Goal: Transaction & Acquisition: Purchase product/service

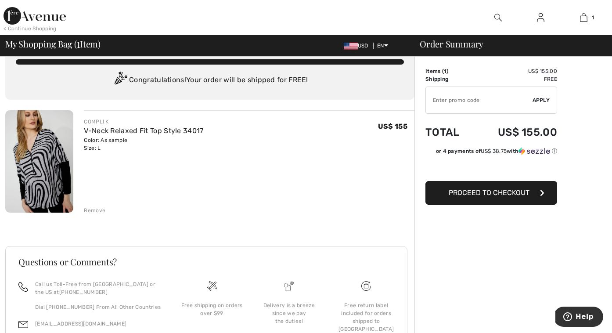
scroll to position [19, 0]
click at [496, 193] on span "Proceed to Checkout" at bounding box center [489, 192] width 81 height 8
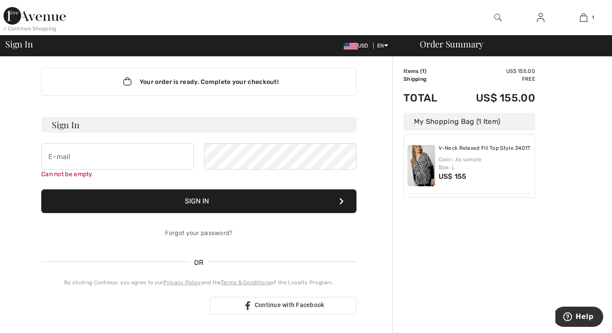
scroll to position [7, 0]
click at [73, 158] on input "email" at bounding box center [117, 156] width 152 height 26
type input "malmazadas@gmail.com"
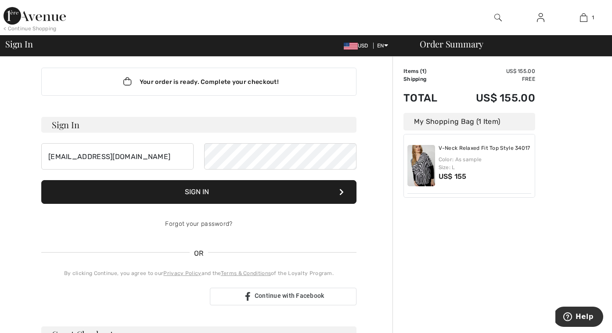
click at [190, 187] on button "Sign In" at bounding box center [198, 192] width 315 height 24
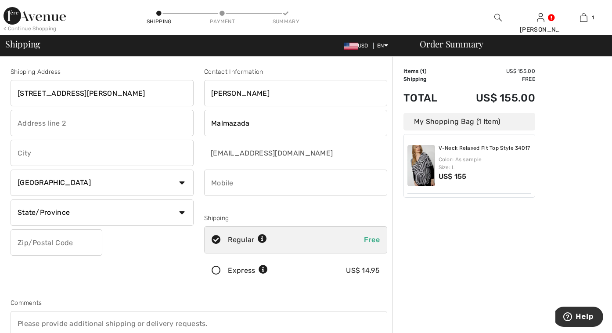
type input "53 Roberts Rd"
type input "N"
type input "New City"
select select "US"
select select "NY"
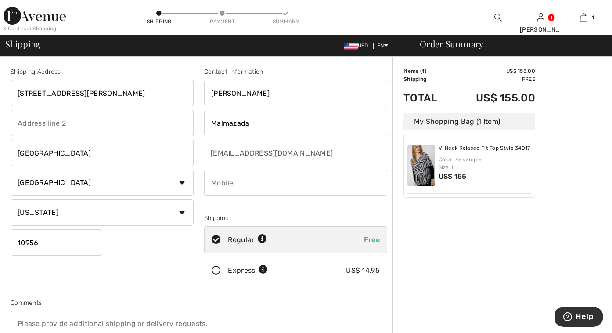
type input "10956"
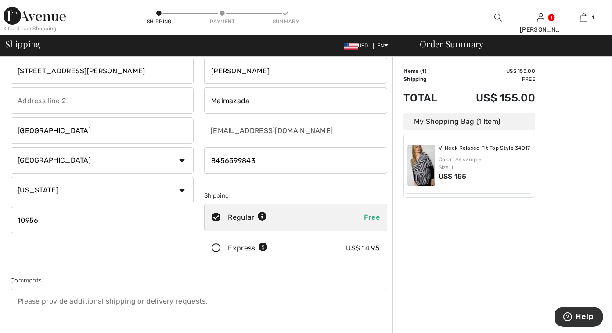
scroll to position [43, 0]
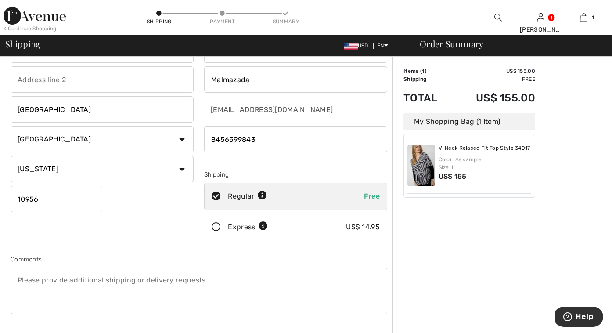
type input "8456599843"
click at [16, 287] on textarea at bounding box center [199, 290] width 377 height 47
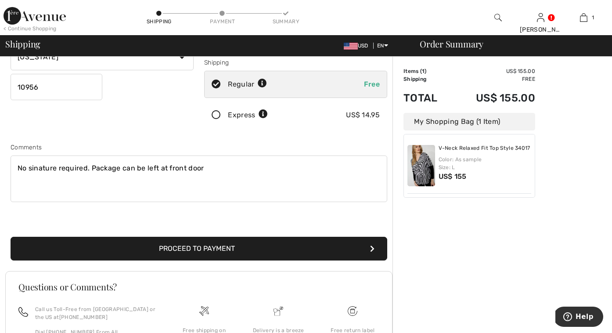
scroll to position [156, 0]
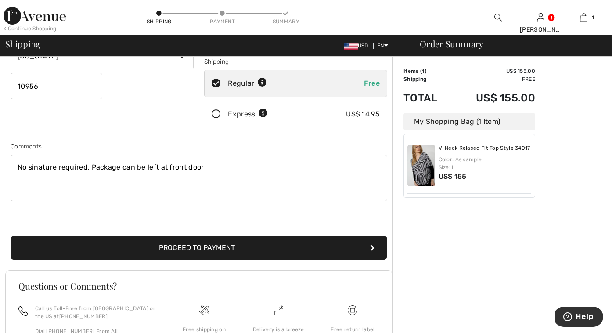
type textarea "No sinature required. Package can be left at front door"
click at [177, 245] on button "Proceed to Payment" at bounding box center [199, 248] width 377 height 24
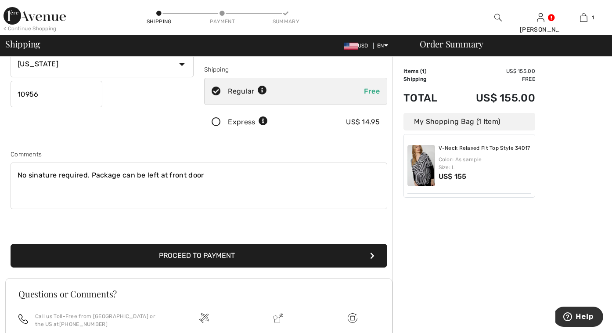
click at [36, 174] on textarea "No sinature required. Package can be left at front door" at bounding box center [199, 185] width 377 height 47
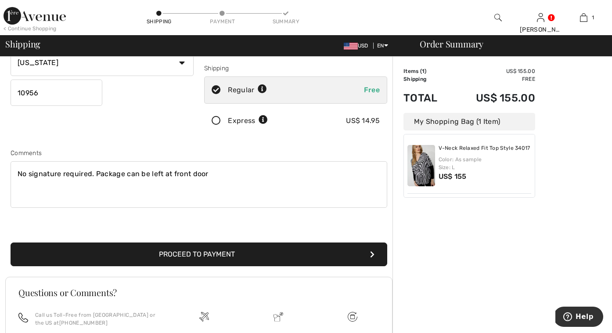
scroll to position [149, 0]
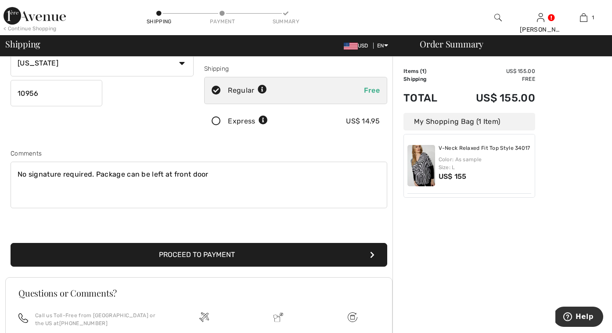
type textarea "No signature required. Package can be left at front door"
click at [413, 165] on img at bounding box center [421, 165] width 28 height 41
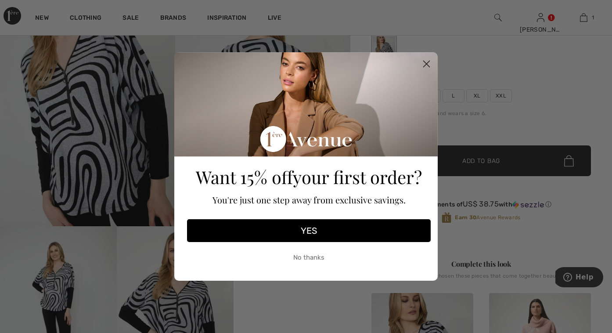
scroll to position [96, 0]
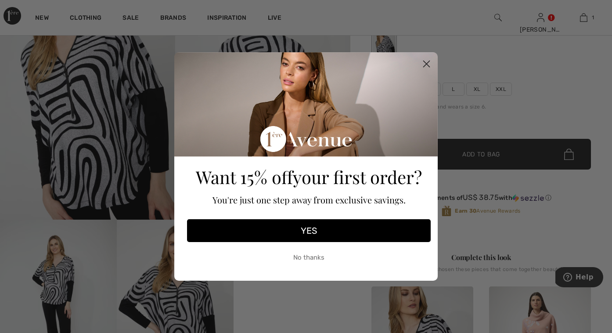
click at [425, 58] on circle "Close dialog" at bounding box center [426, 64] width 14 height 14
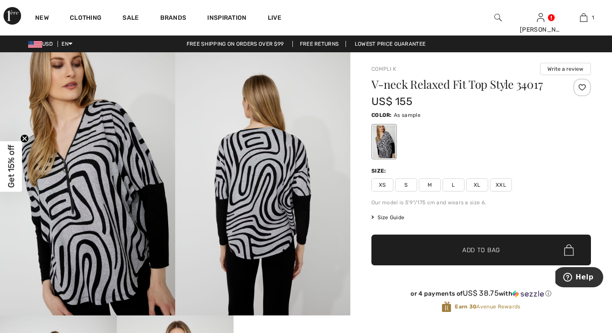
scroll to position [0, 0]
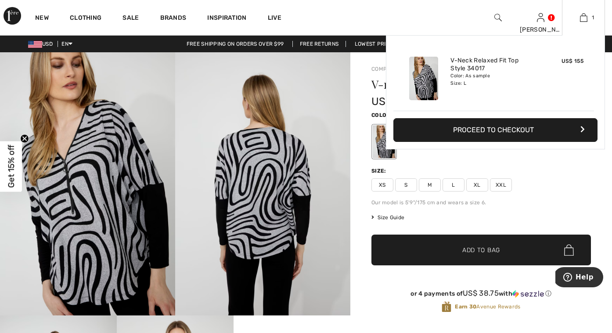
click at [492, 128] on button "Proceed to Checkout" at bounding box center [495, 130] width 204 height 24
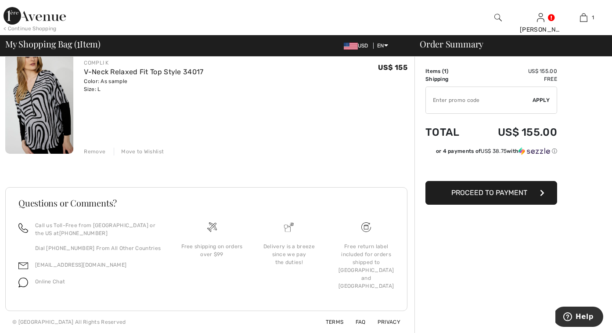
scroll to position [77, 0]
click at [485, 194] on span "Proceed to Payment" at bounding box center [489, 192] width 76 height 8
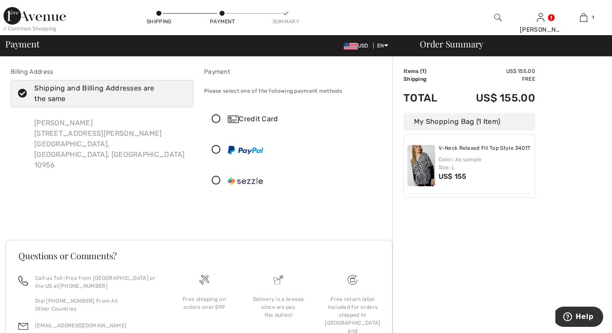
click at [217, 118] on icon at bounding box center [216, 119] width 23 height 9
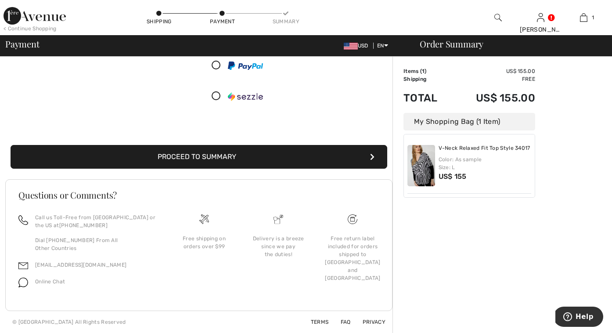
scroll to position [198, 0]
click at [230, 155] on button "Proceed to Summary" at bounding box center [199, 157] width 377 height 24
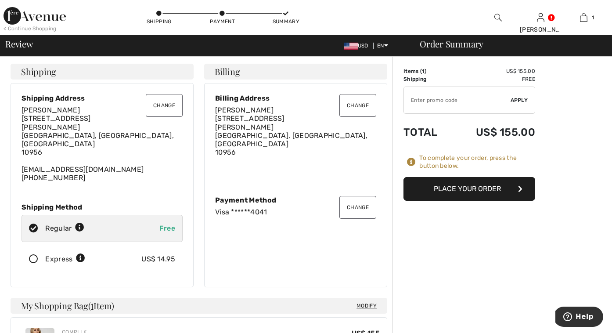
click at [461, 189] on button "Place Your Order" at bounding box center [469, 189] width 132 height 24
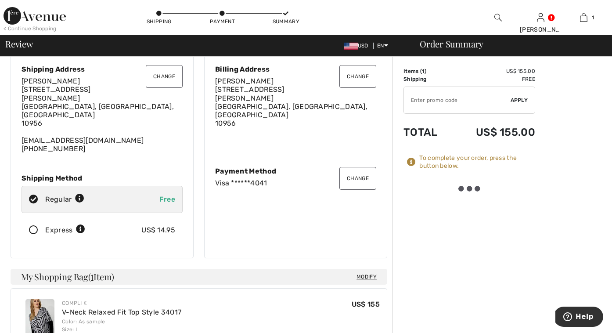
scroll to position [29, 0]
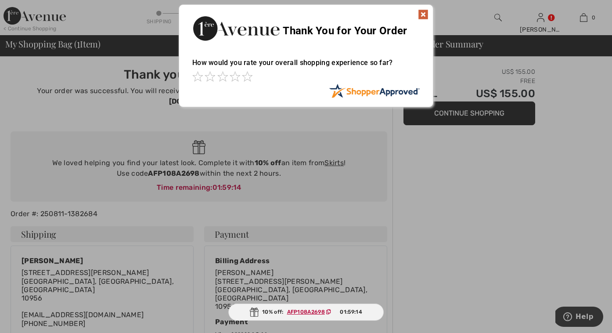
click at [421, 14] on img at bounding box center [423, 14] width 11 height 11
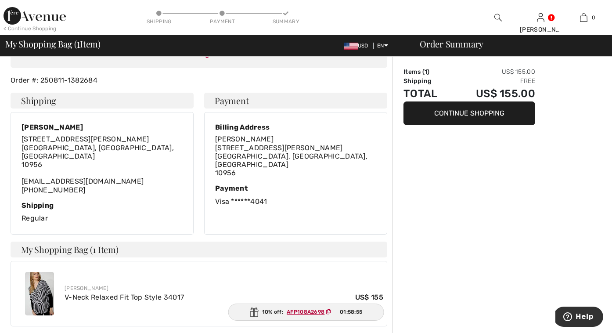
scroll to position [131, 0]
